Goal: Transaction & Acquisition: Purchase product/service

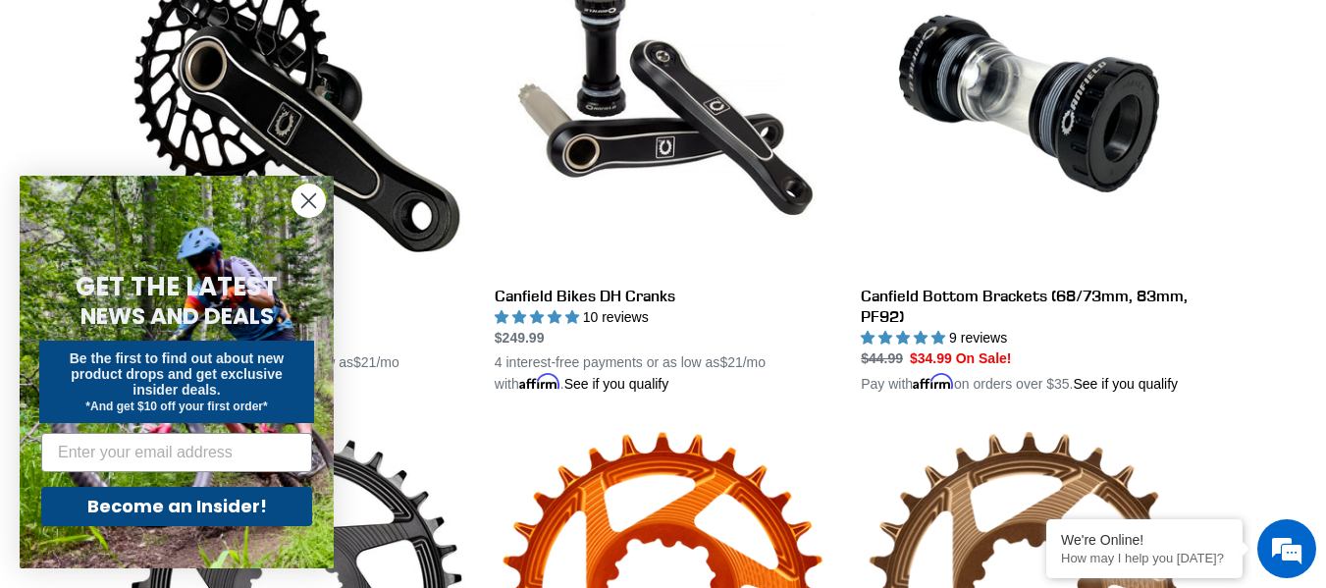
scroll to position [646, 0]
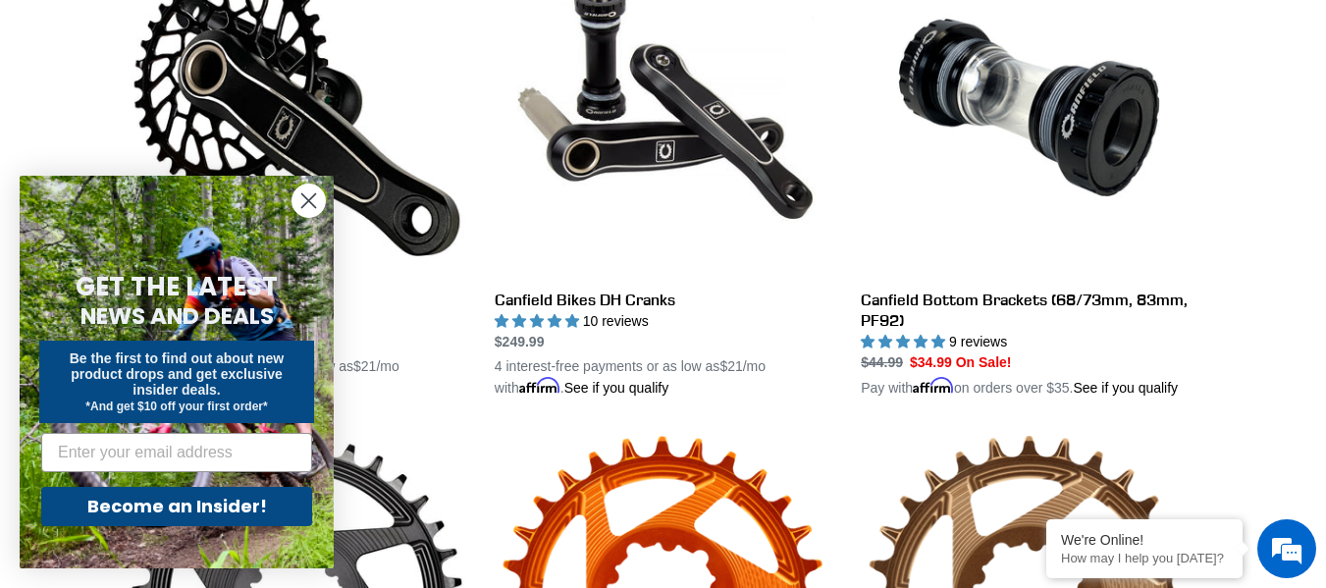
click at [312, 211] on circle "Close dialog" at bounding box center [308, 200] width 32 height 32
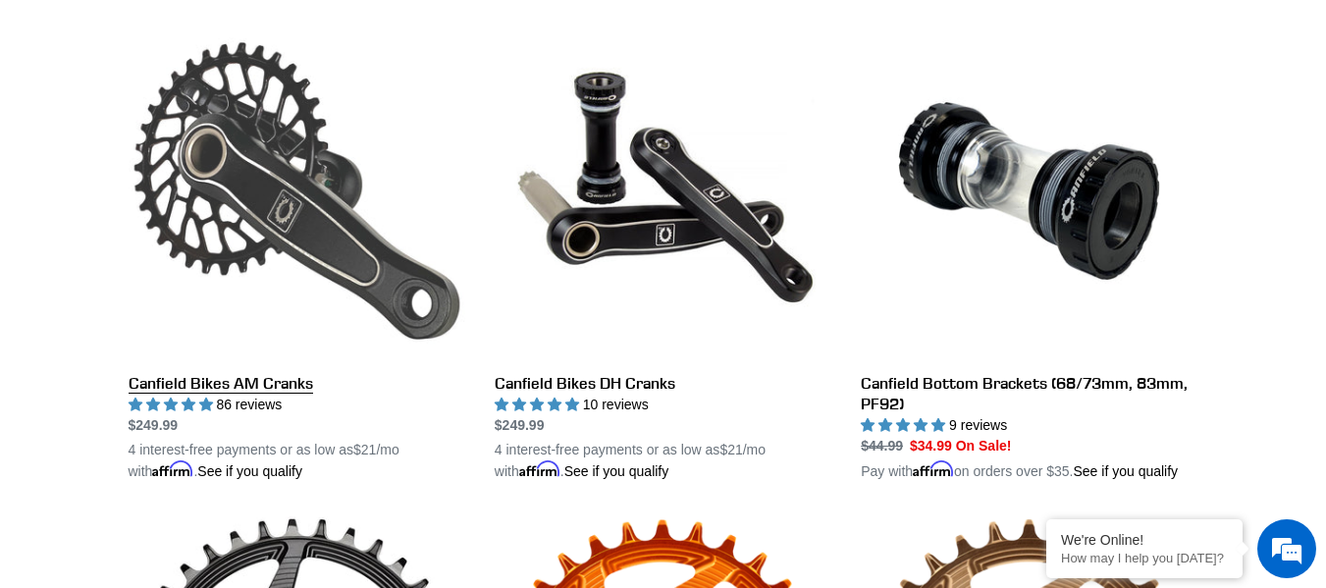
scroll to position [543, 0]
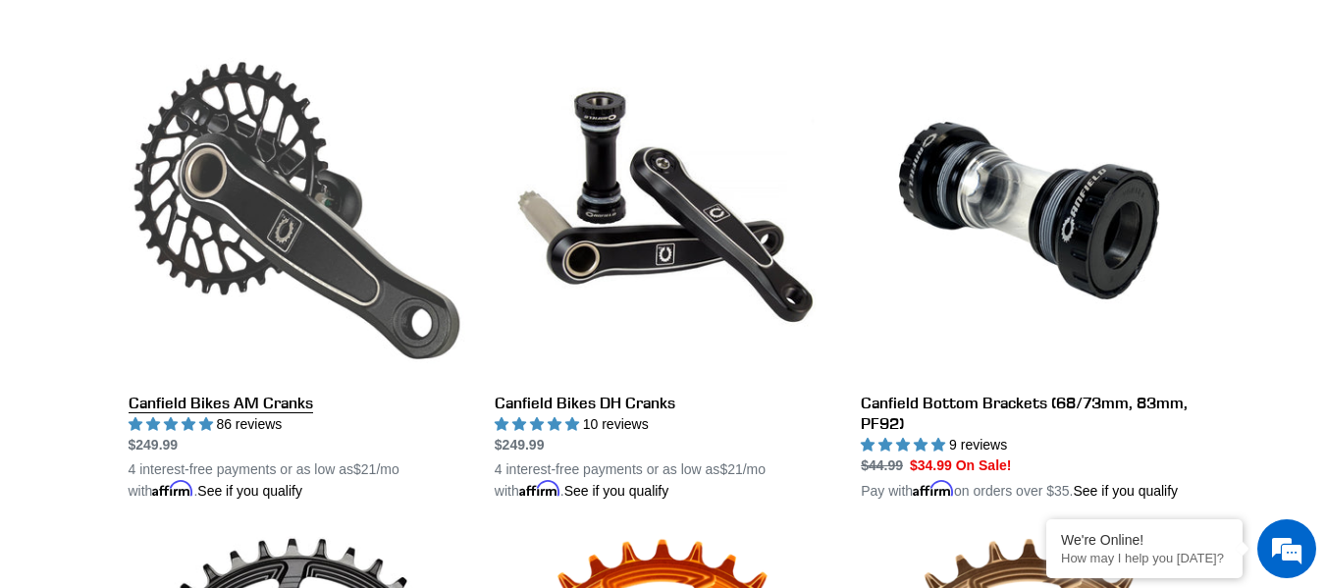
click at [239, 403] on link "Canfield Bikes AM Cranks" at bounding box center [297, 271] width 337 height 459
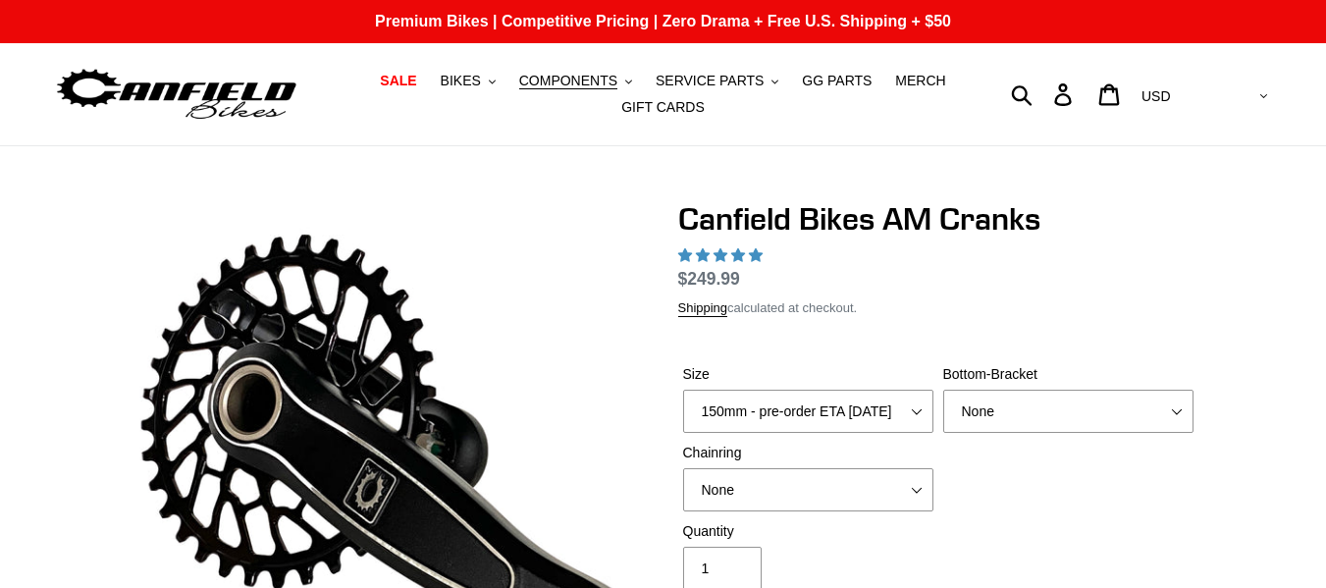
select select "highest-rating"
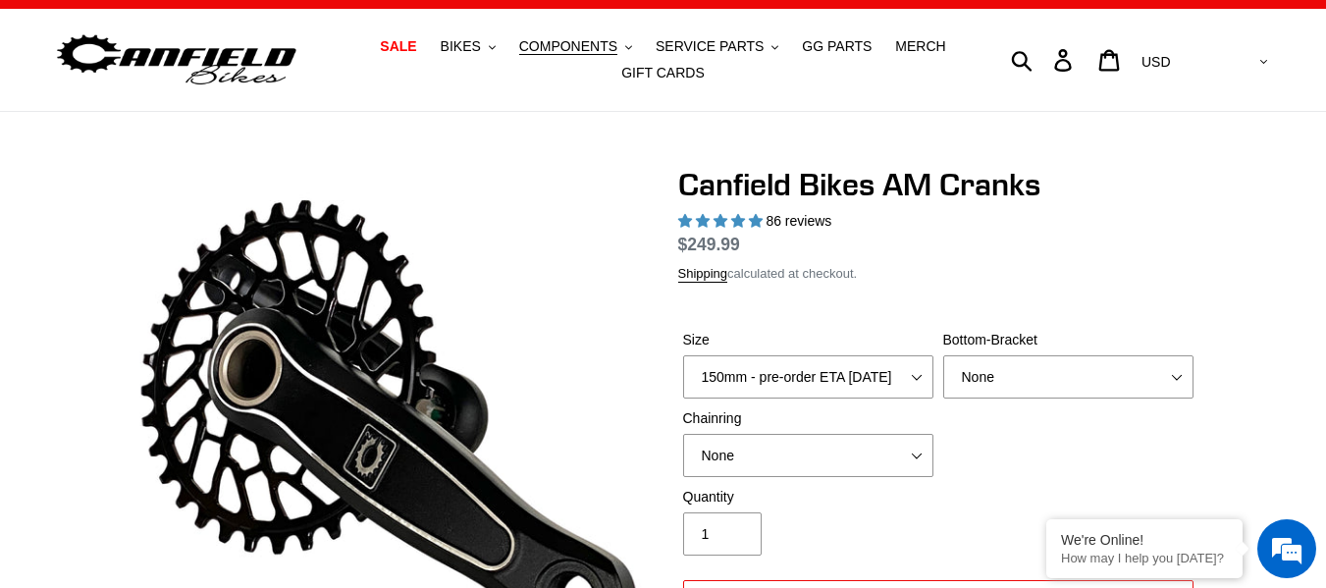
scroll to position [101, 0]
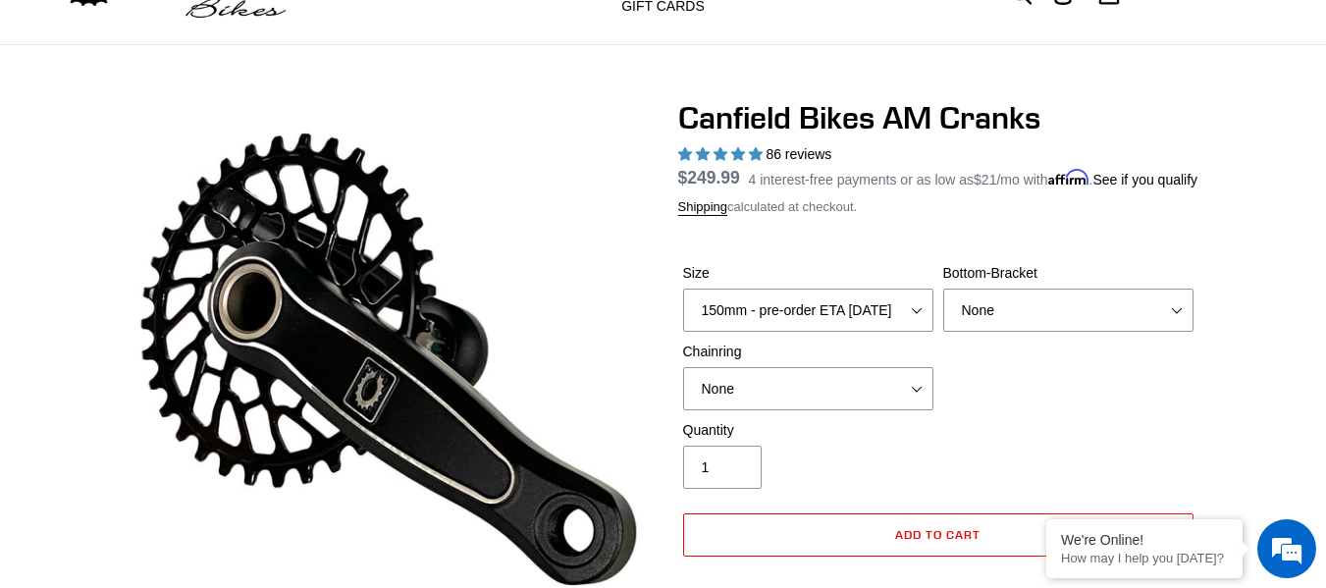
click at [903, 310] on div "Size 150mm - pre-order ETA 9/30/25 155mm - pre-order ETA 9/30/25 160mm - pre-or…" at bounding box center [808, 297] width 260 height 69
click at [895, 332] on select "150mm - pre-order ETA 9/30/25 155mm - pre-order ETA 9/30/25 160mm - pre-order E…" at bounding box center [808, 310] width 250 height 43
